Goal: Use online tool/utility

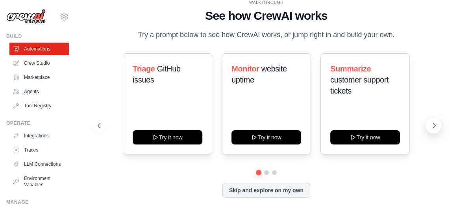
click at [434, 121] on button at bounding box center [434, 125] width 16 height 16
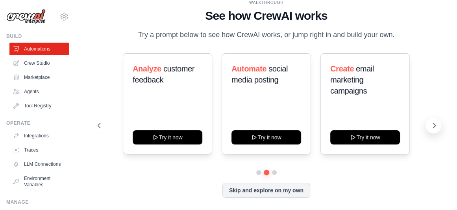
click at [434, 121] on button at bounding box center [434, 125] width 16 height 16
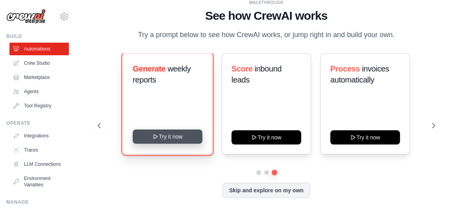
click at [172, 140] on button "Try it now" at bounding box center [168, 136] width 70 height 14
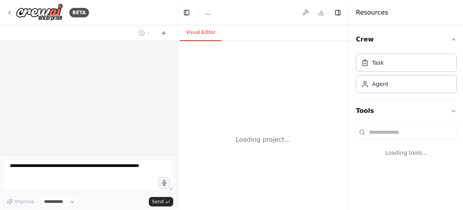
select select "****"
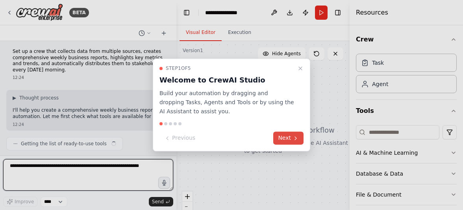
scroll to position [8, 0]
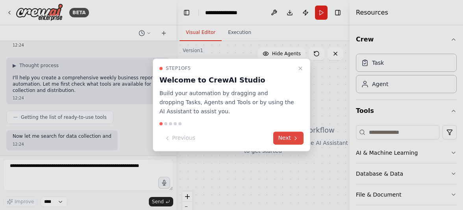
click at [296, 136] on icon at bounding box center [296, 138] width 6 height 6
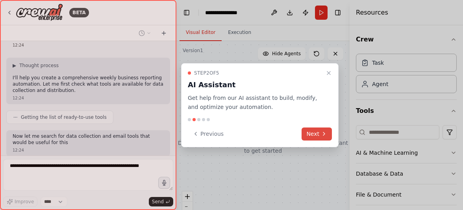
scroll to position [80, 0]
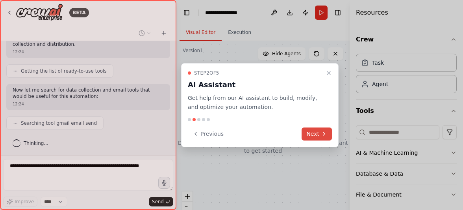
click at [325, 139] on button "Next" at bounding box center [317, 133] width 30 height 13
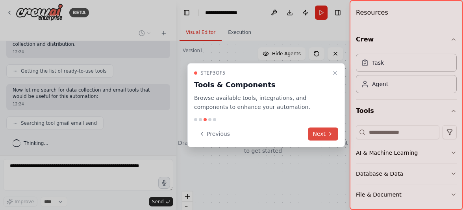
click at [326, 134] on button "Next" at bounding box center [323, 133] width 30 height 13
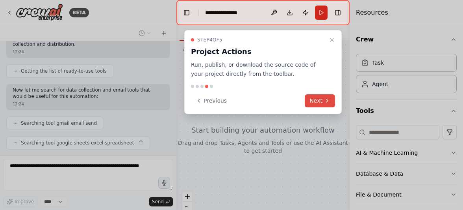
scroll to position [100, 0]
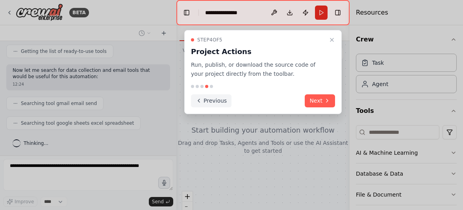
click at [199, 100] on icon at bounding box center [199, 100] width 6 height 6
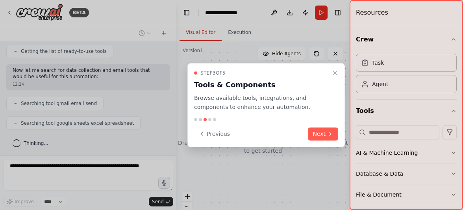
scroll to position [120, 0]
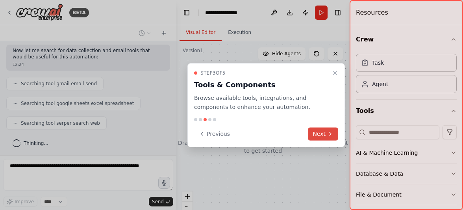
click at [322, 133] on button "Next" at bounding box center [323, 133] width 30 height 13
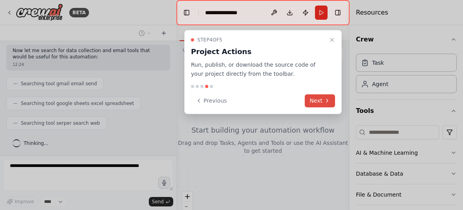
click at [327, 99] on icon at bounding box center [327, 100] width 6 height 6
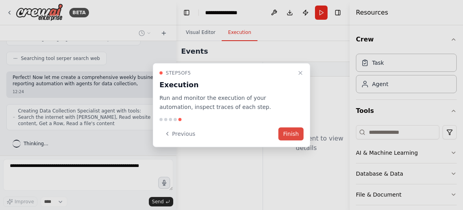
scroll to position [190, 0]
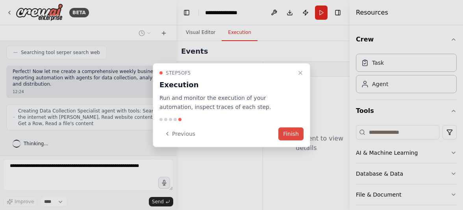
click at [294, 129] on button "Finish" at bounding box center [290, 133] width 25 height 13
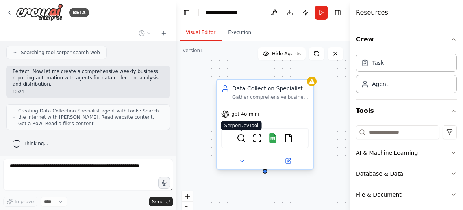
scroll to position [210, 0]
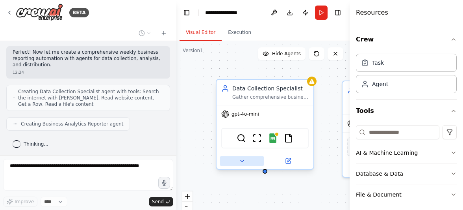
click at [244, 160] on icon at bounding box center [242, 161] width 6 height 6
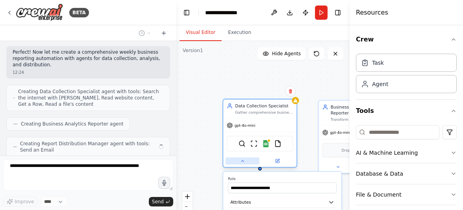
scroll to position [235, 0]
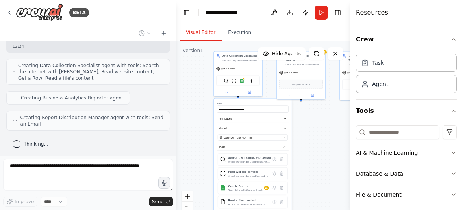
drag, startPoint x: 202, startPoint y: 161, endPoint x: 194, endPoint y: 104, distance: 58.1
click at [194, 104] on div "**********" at bounding box center [262, 139] width 173 height 197
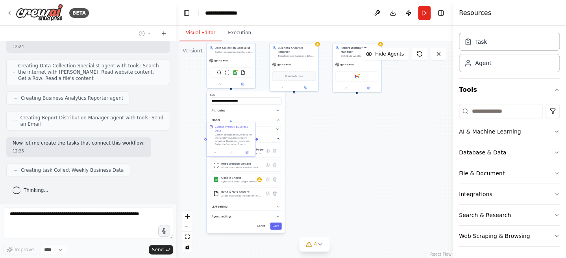
scroll to position [21, 0]
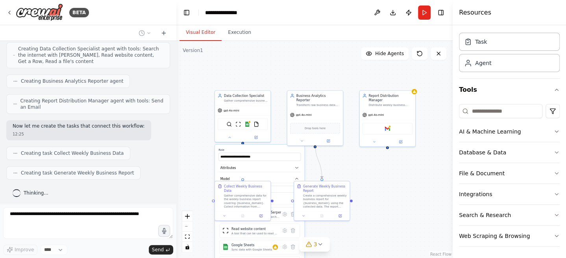
drag, startPoint x: 347, startPoint y: 106, endPoint x: 375, endPoint y: 174, distance: 73.3
click at [375, 174] on div ".deletable-edge-delete-btn { width: 20px; height: 20px; border: 0px solid #ffff…" at bounding box center [314, 149] width 276 height 217
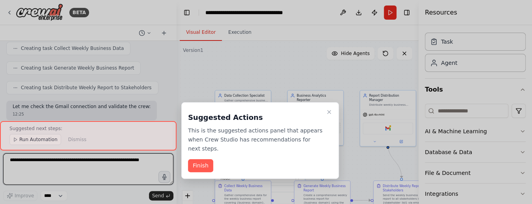
scroll to position [69, 0]
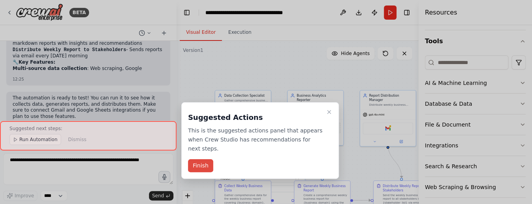
click at [204, 159] on button "Finish" at bounding box center [200, 165] width 25 height 13
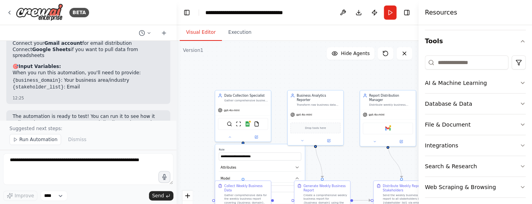
scroll to position [712, 0]
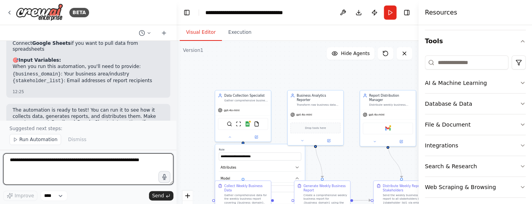
click at [38, 174] on textarea at bounding box center [88, 170] width 170 height 32
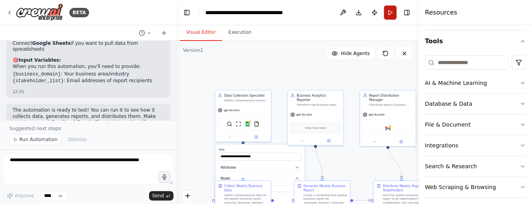
click at [391, 11] on button "Run" at bounding box center [390, 13] width 13 height 14
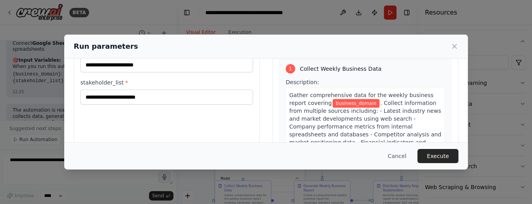
scroll to position [0, 0]
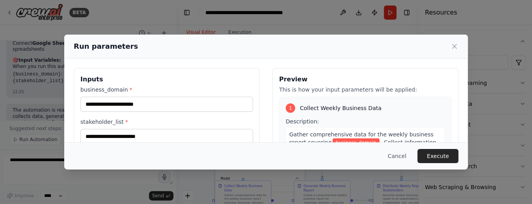
click at [124, 87] on label "business_domain *" at bounding box center [166, 90] width 172 height 8
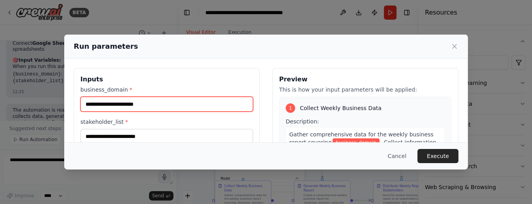
click at [124, 97] on input "business_domain *" at bounding box center [166, 104] width 172 height 15
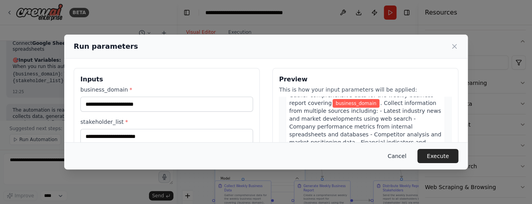
click at [405, 156] on button "Cancel" at bounding box center [396, 156] width 31 height 14
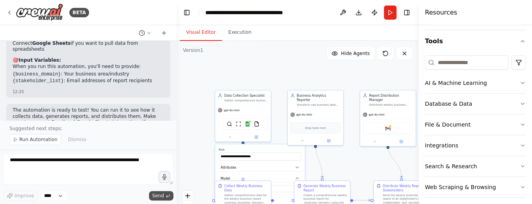
click at [166, 196] on icon "submit" at bounding box center [167, 196] width 5 height 5
click at [184, 10] on button "Toggle Left Sidebar" at bounding box center [186, 12] width 11 height 11
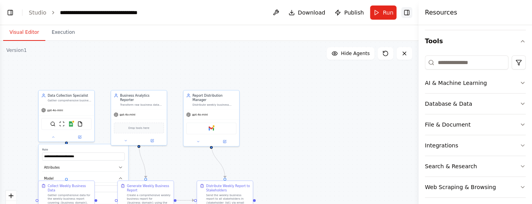
click at [406, 13] on button "Toggle Right Sidebar" at bounding box center [406, 12] width 11 height 11
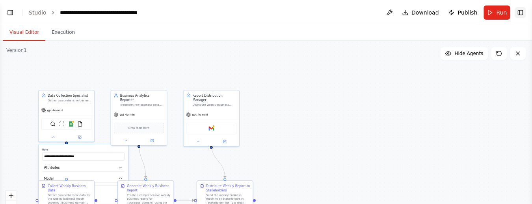
click at [463, 13] on button "Toggle Right Sidebar" at bounding box center [519, 12] width 11 height 11
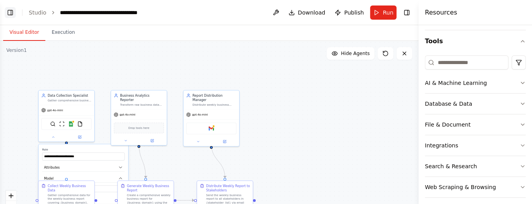
click at [8, 13] on button "Toggle Left Sidebar" at bounding box center [10, 12] width 11 height 11
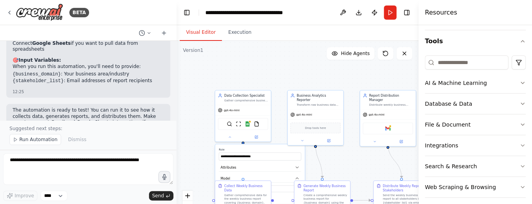
click at [6, 13] on div "BETA" at bounding box center [88, 12] width 176 height 25
click at [9, 13] on icon at bounding box center [10, 12] width 2 height 3
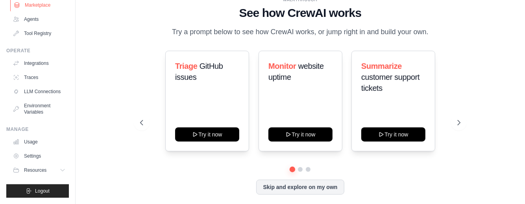
scroll to position [3, 0]
